Goal: Task Accomplishment & Management: Complete application form

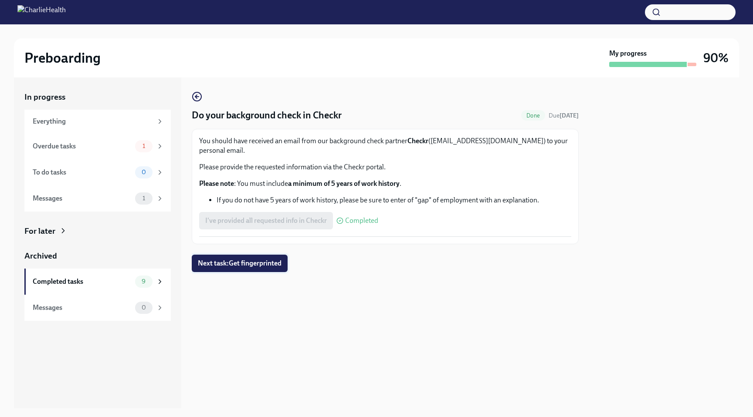
click at [256, 255] on button "Next task : Get fingerprinted" at bounding box center [240, 263] width 96 height 17
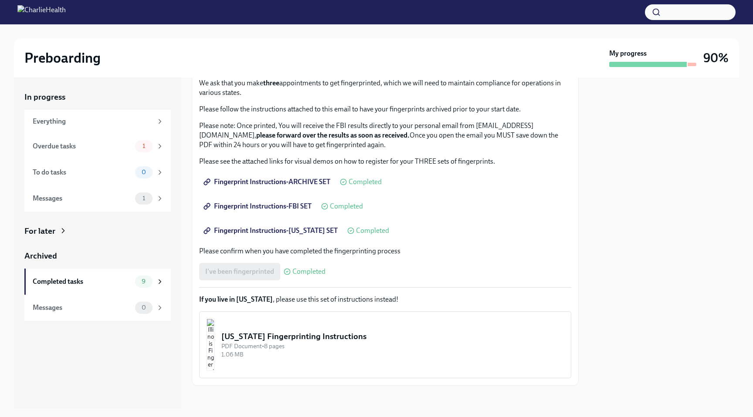
scroll to position [63, 0]
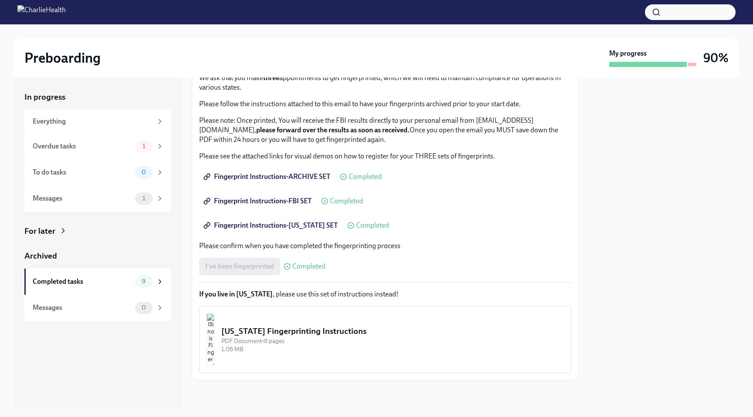
click at [314, 333] on div "[US_STATE] Fingerprinting Instructions" at bounding box center [392, 331] width 342 height 11
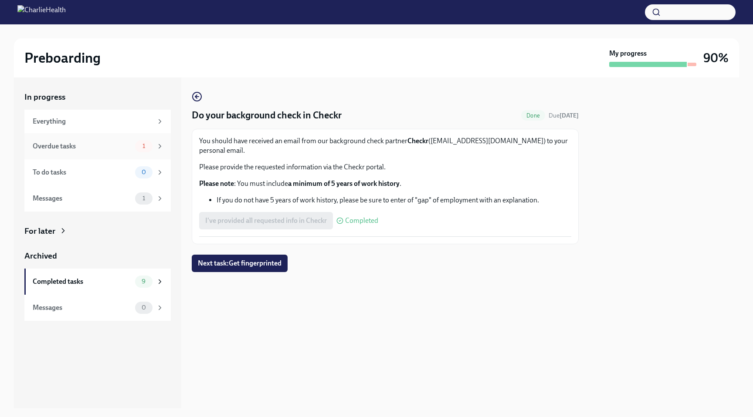
click at [152, 149] on div "1" at bounding box center [149, 146] width 29 height 12
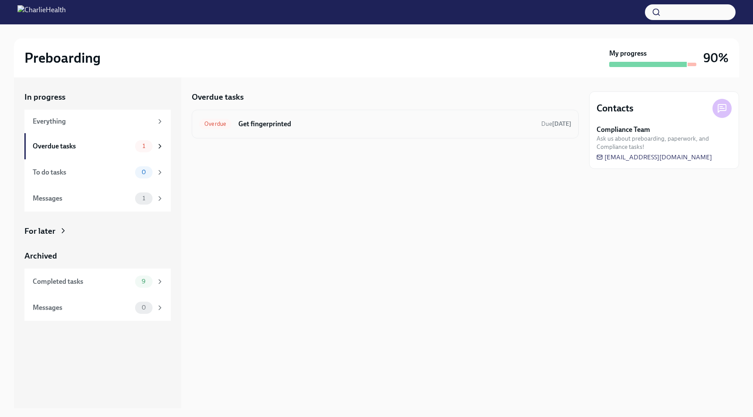
click at [312, 130] on div "Overdue Get fingerprinted Due [DATE]" at bounding box center [385, 124] width 372 height 14
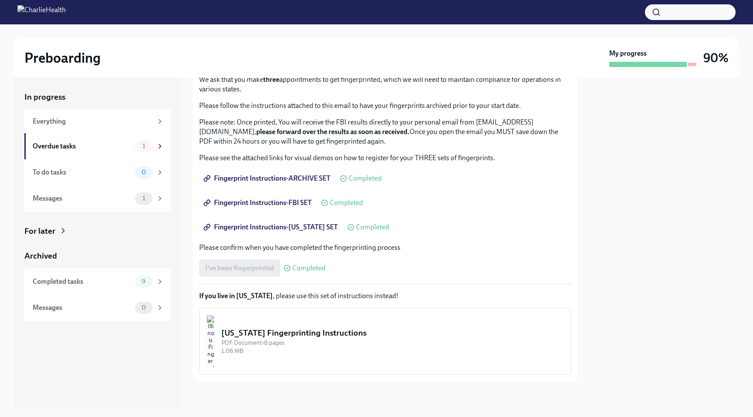
scroll to position [63, 0]
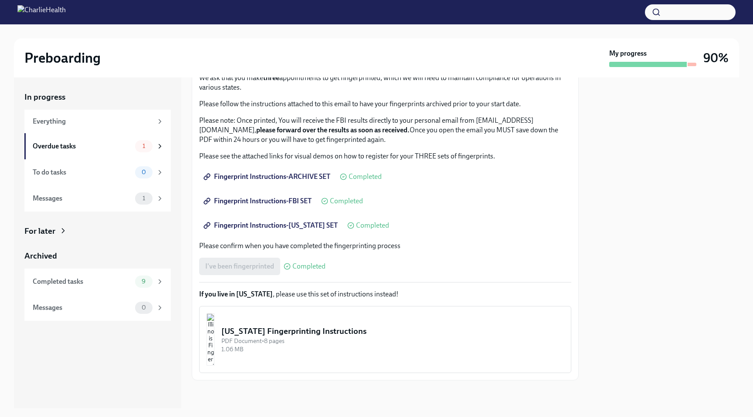
click at [231, 265] on div "I've been fingerprinted Completed" at bounding box center [262, 266] width 126 height 17
